Goal: Information Seeking & Learning: Learn about a topic

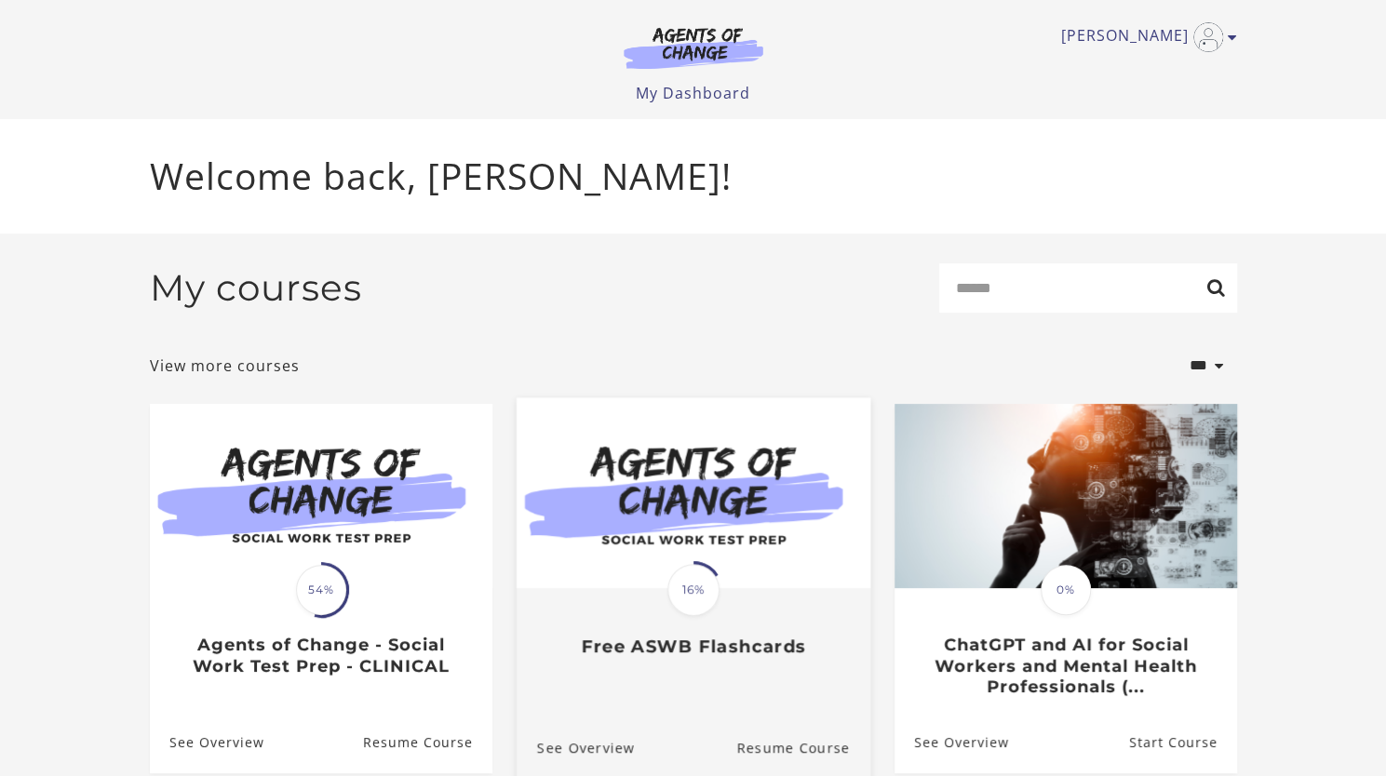
scroll to position [76, 0]
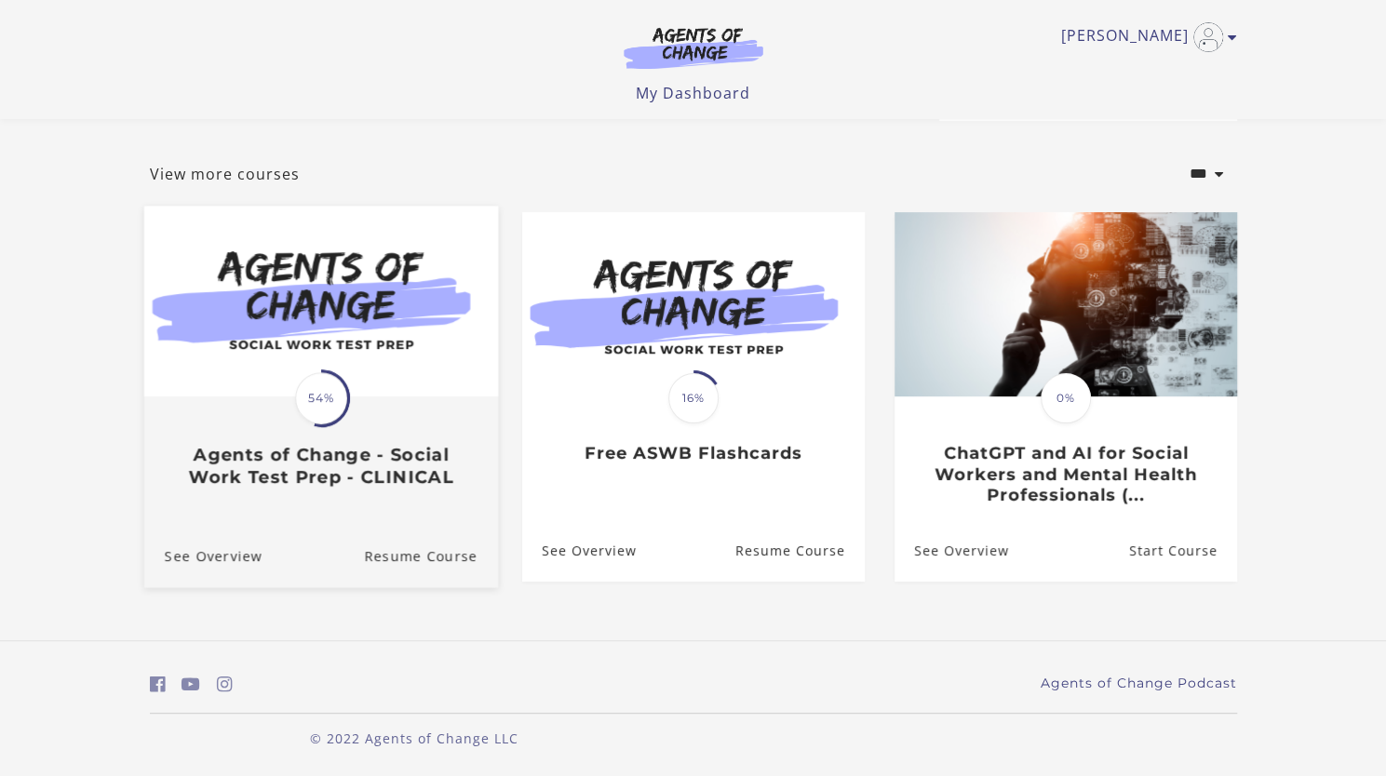
click at [203, 468] on h3 "Agents of Change - Social Work Test Prep - CLINICAL" at bounding box center [320, 465] width 313 height 43
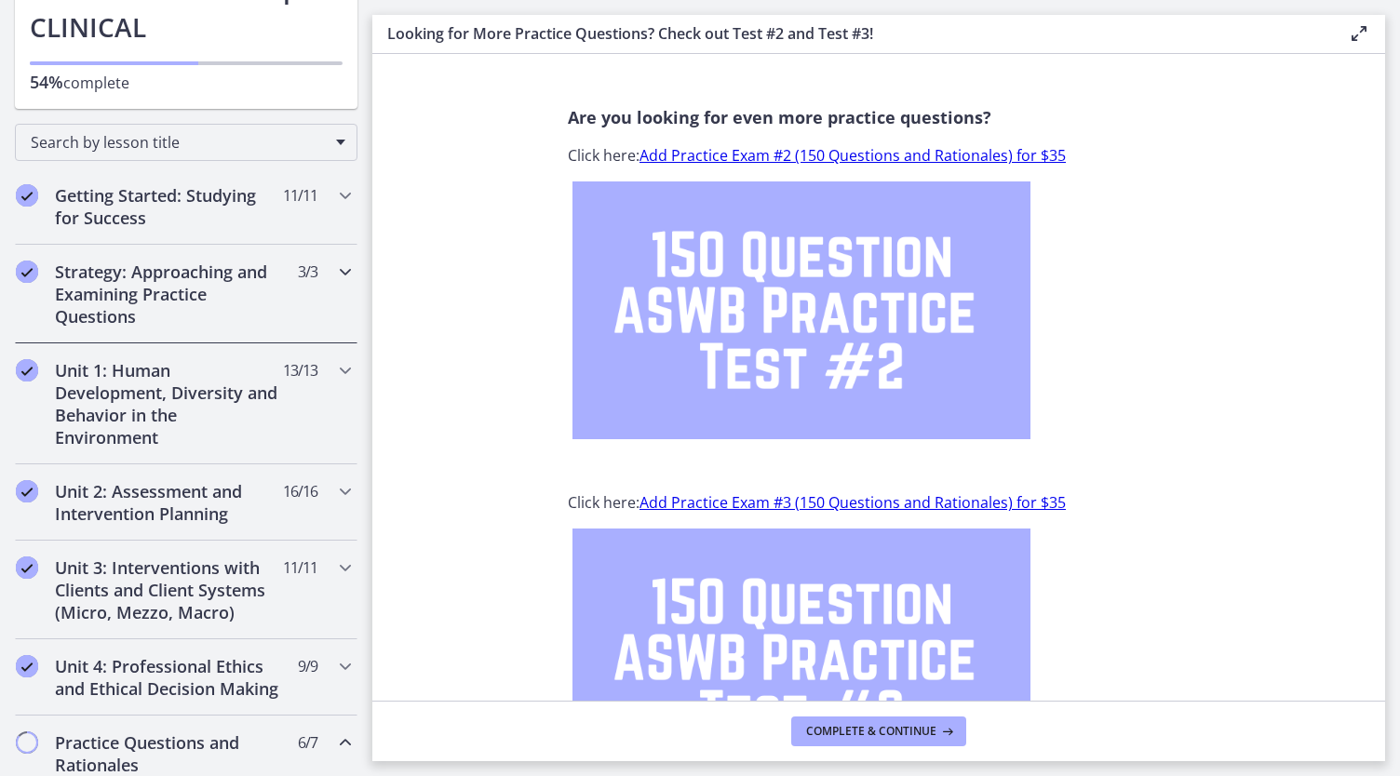
scroll to position [372, 0]
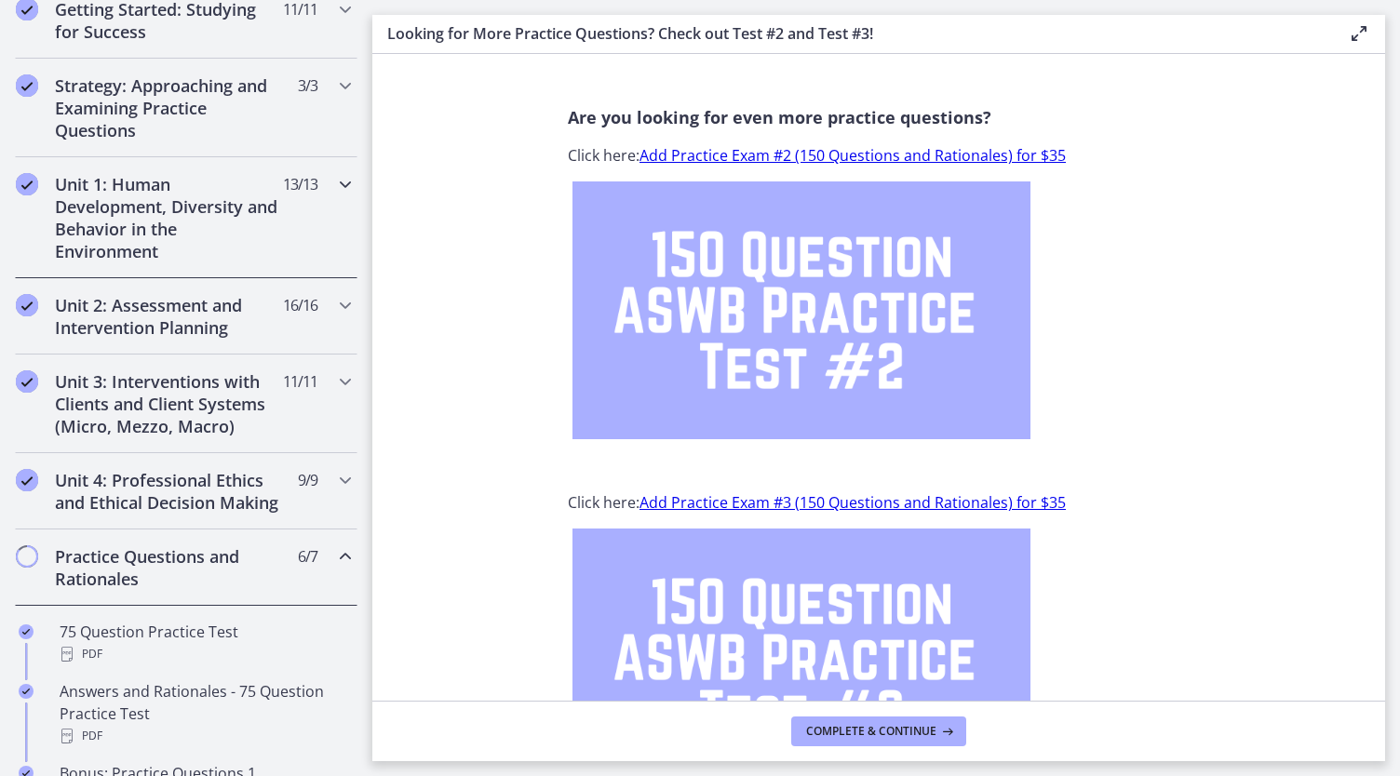
click at [229, 222] on h2 "Unit 1: Human Development, Diversity and Behavior in the Environment" at bounding box center [168, 217] width 227 height 89
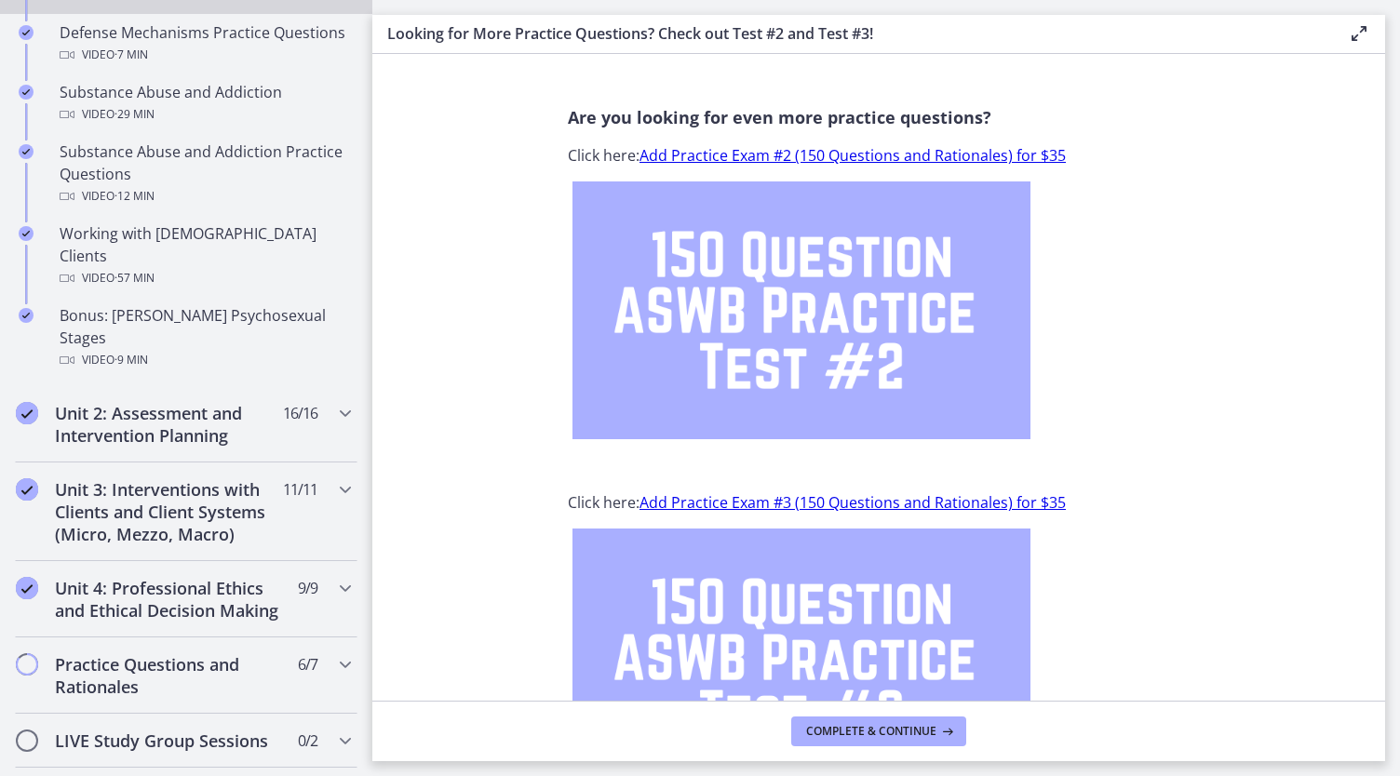
scroll to position [1303, 0]
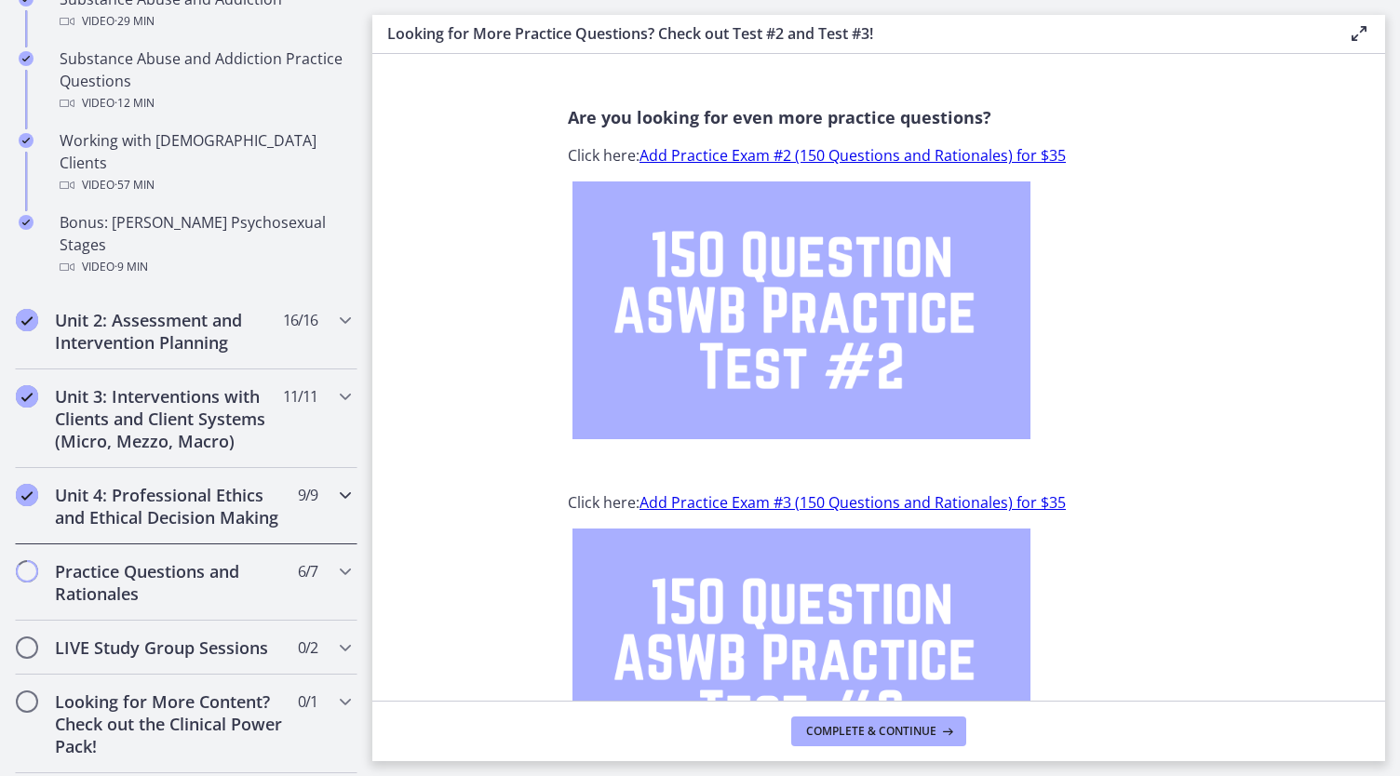
click at [246, 484] on h2 "Unit 4: Professional Ethics and Ethical Decision Making" at bounding box center [168, 506] width 227 height 45
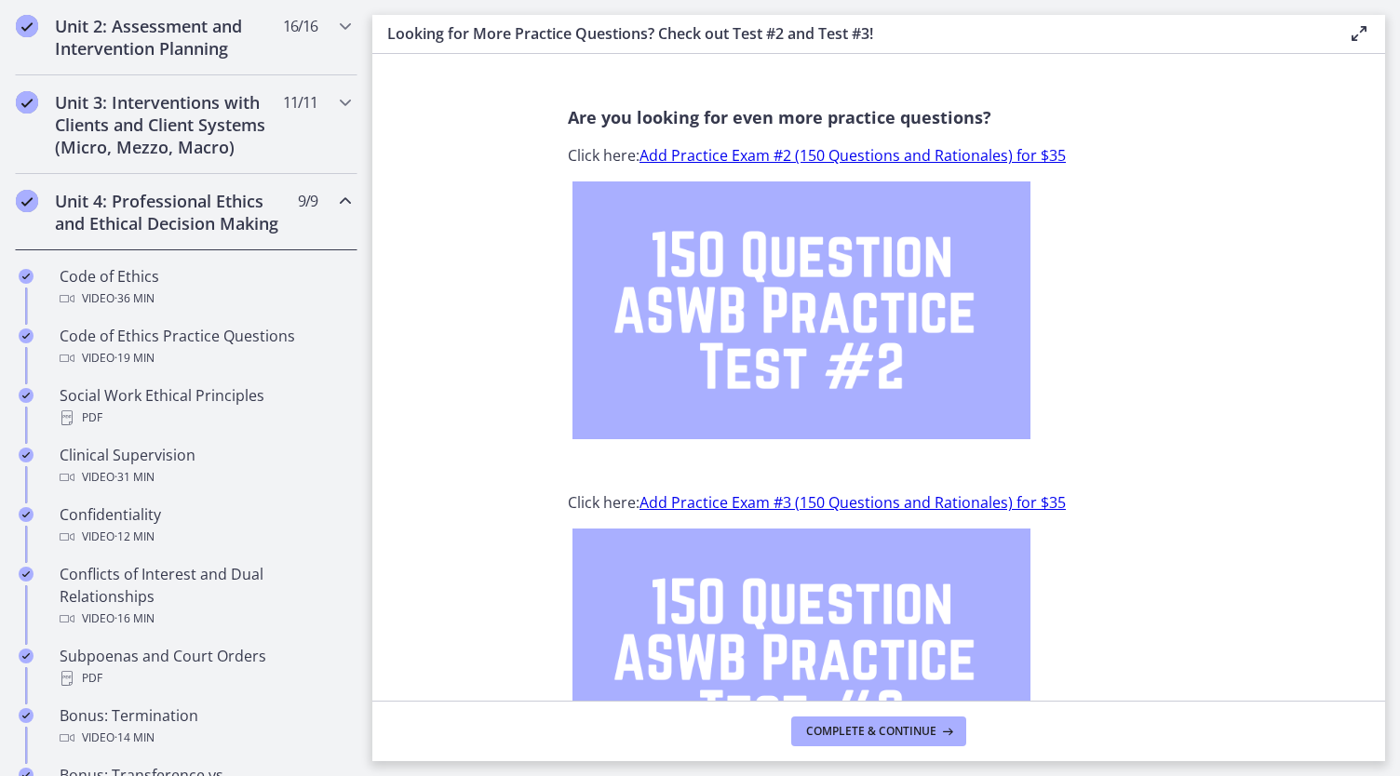
scroll to position [186, 0]
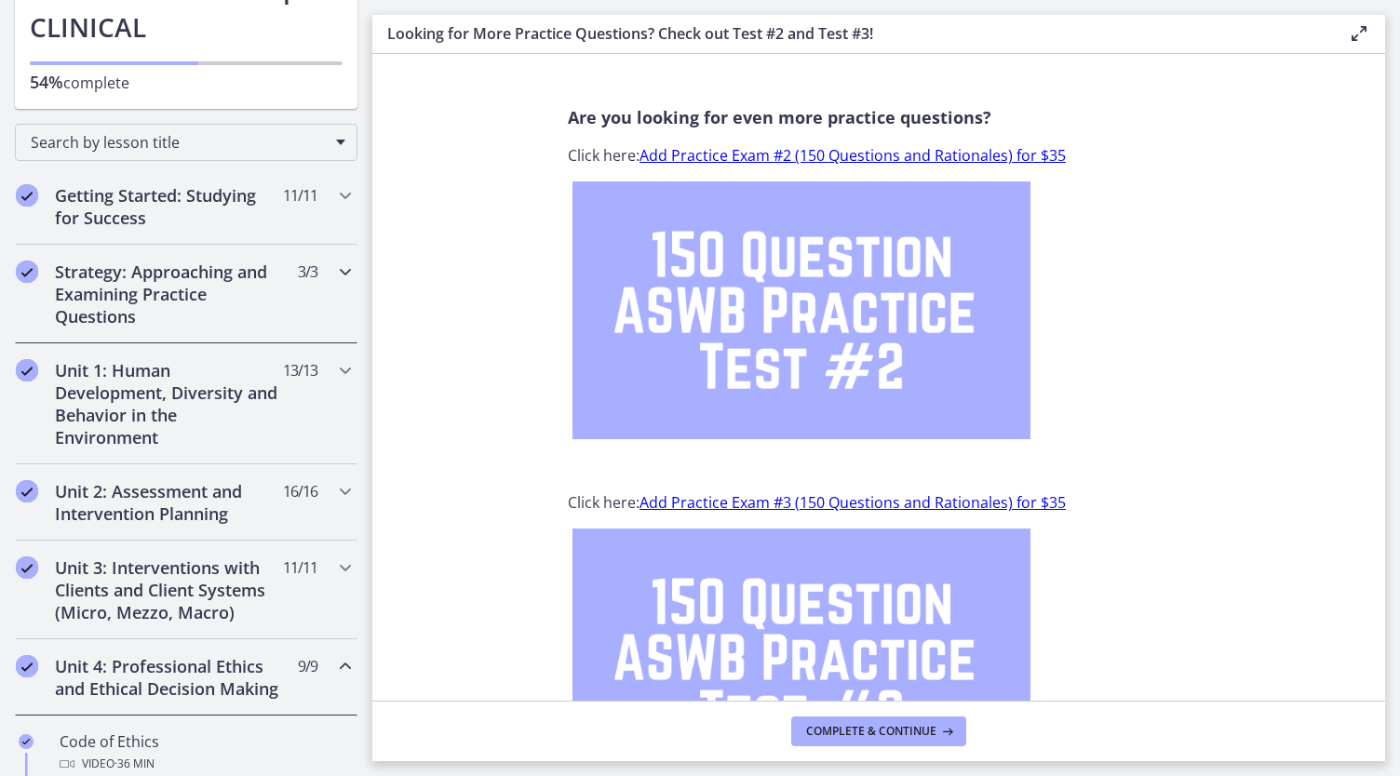
click at [194, 283] on h2 "Strategy: Approaching and Examining Practice Questions" at bounding box center [168, 294] width 227 height 67
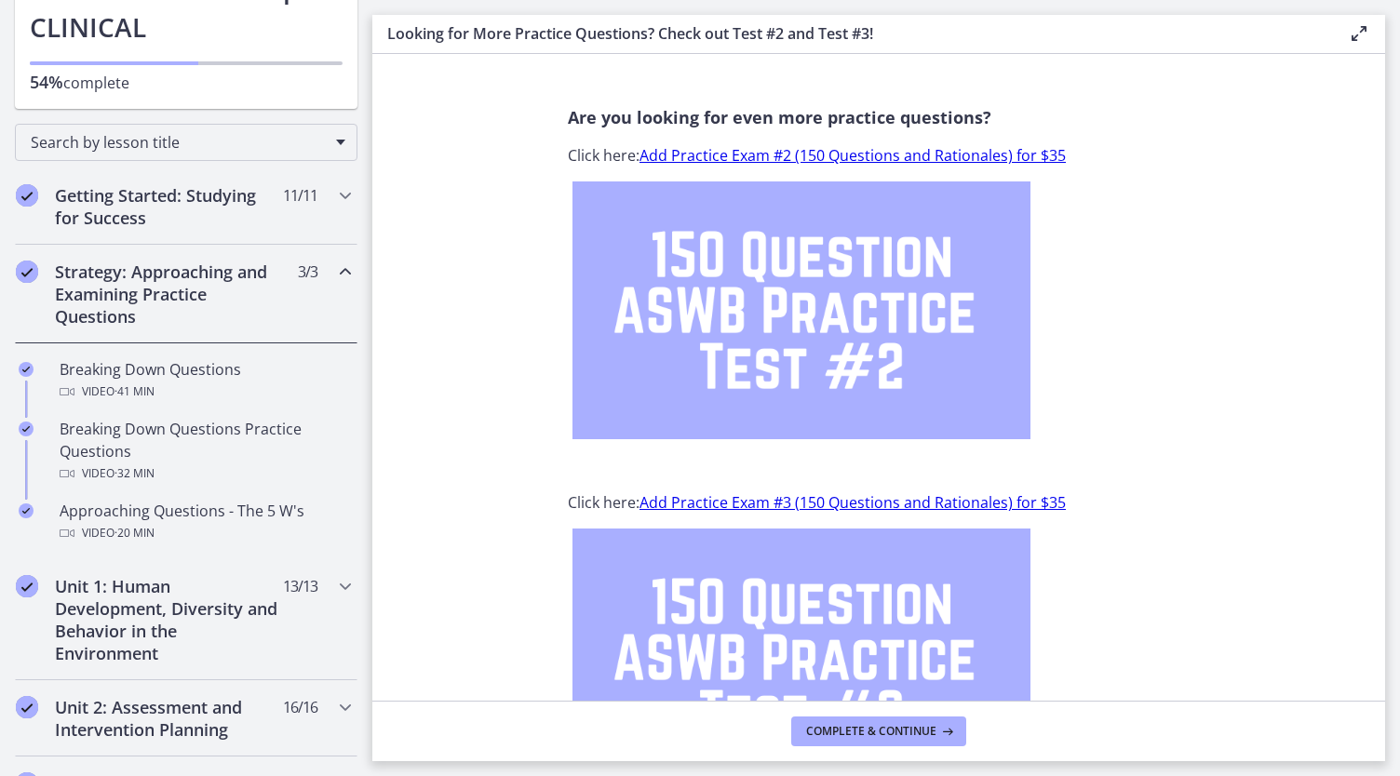
click at [193, 291] on h2 "Strategy: Approaching and Examining Practice Questions" at bounding box center [168, 294] width 227 height 67
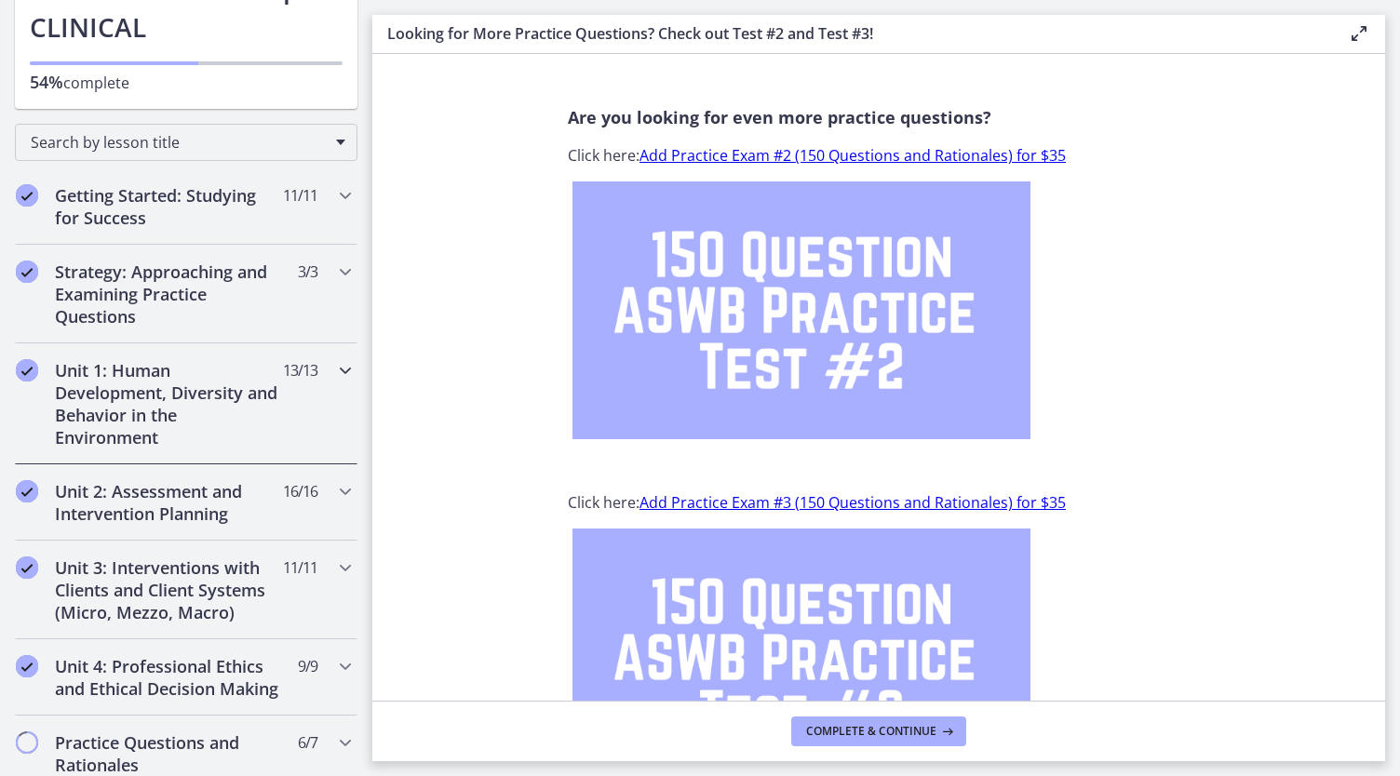
click at [197, 414] on h2 "Unit 1: Human Development, Diversity and Behavior in the Environment" at bounding box center [168, 403] width 227 height 89
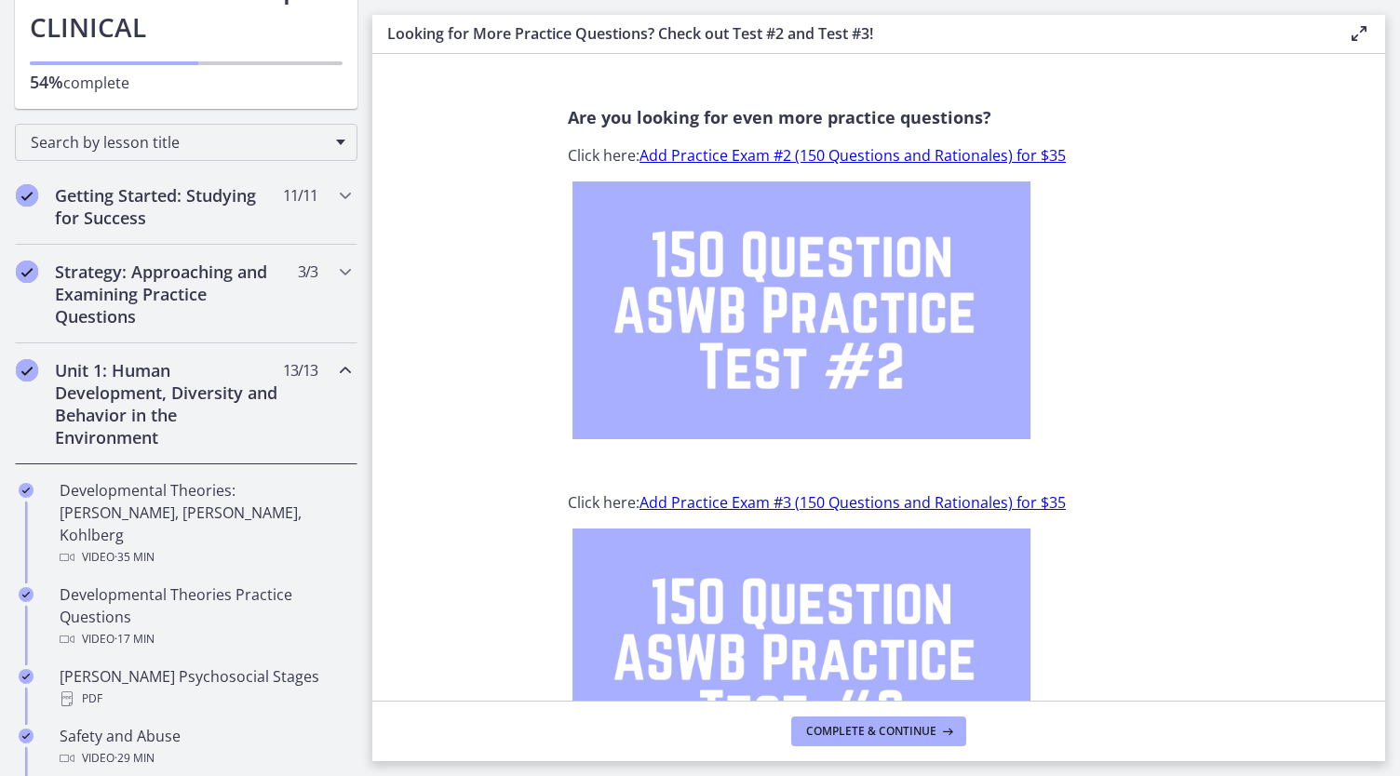
click at [197, 414] on h2 "Unit 1: Human Development, Diversity and Behavior in the Environment" at bounding box center [168, 403] width 227 height 89
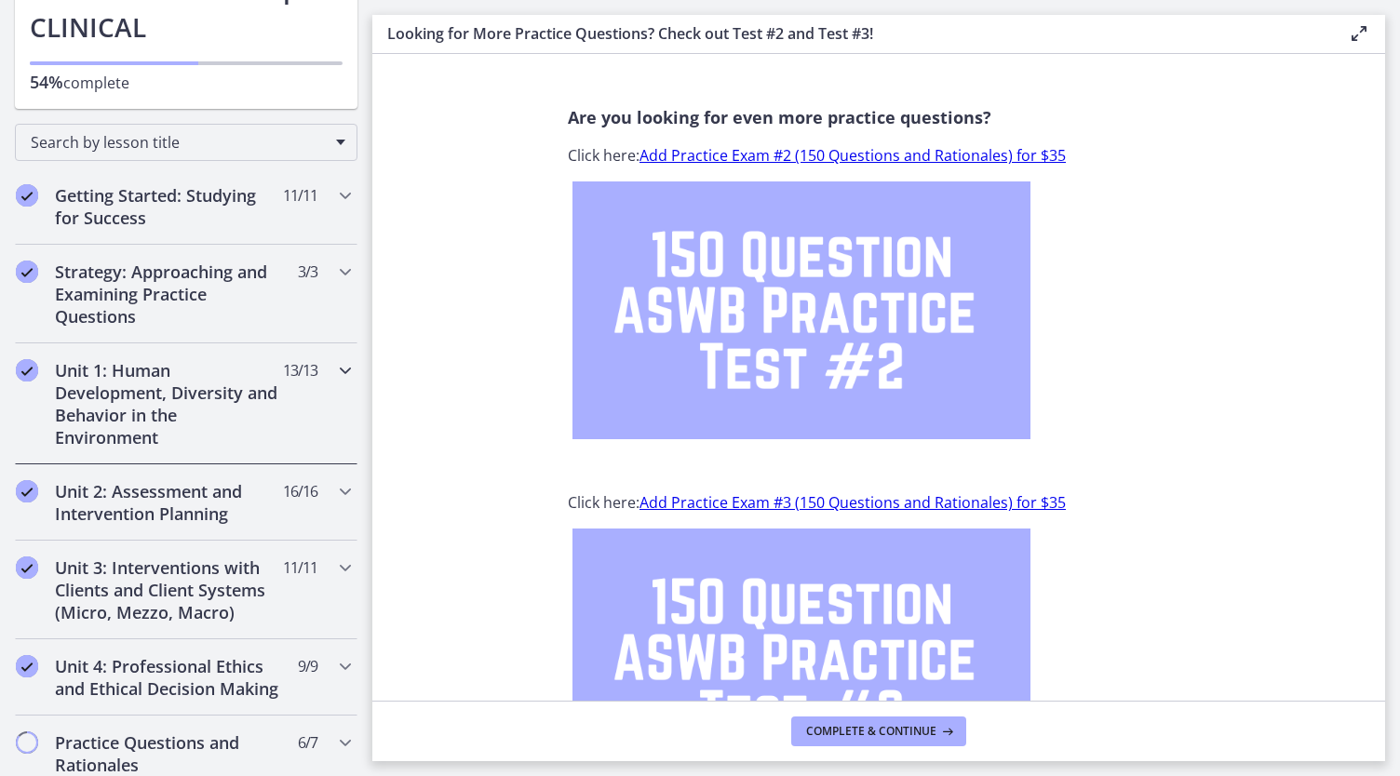
scroll to position [372, 0]
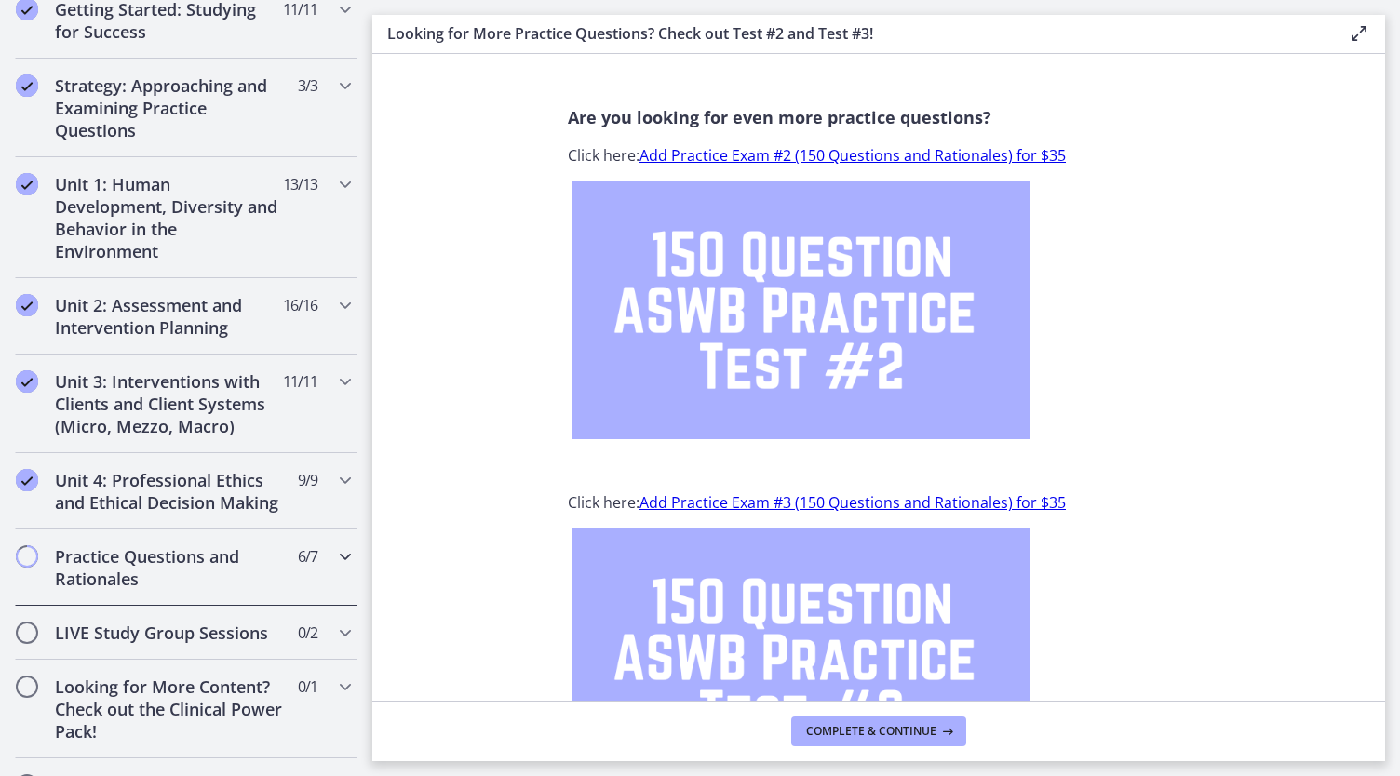
click at [216, 584] on h2 "Practice Questions and Rationales" at bounding box center [168, 567] width 227 height 45
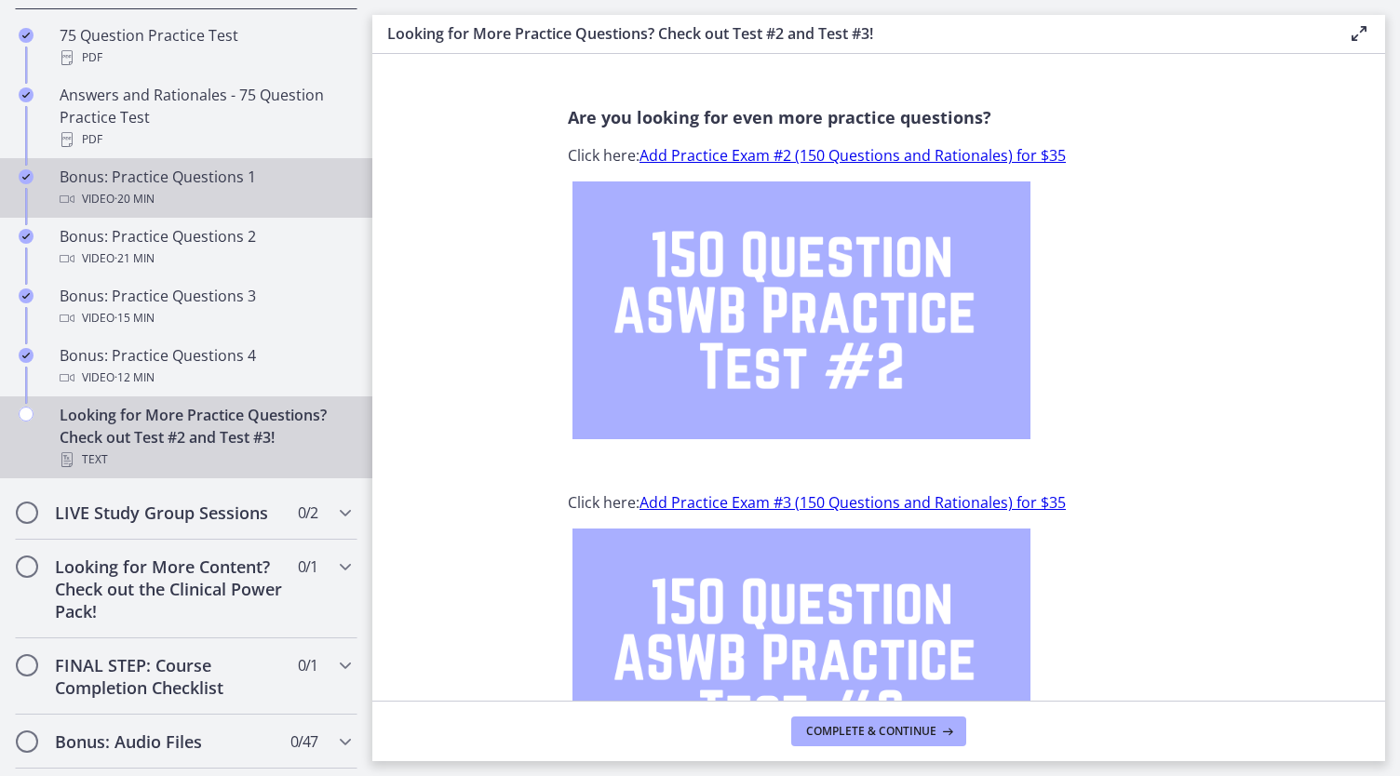
scroll to position [690, 0]
